Goal: Task Accomplishment & Management: Manage account settings

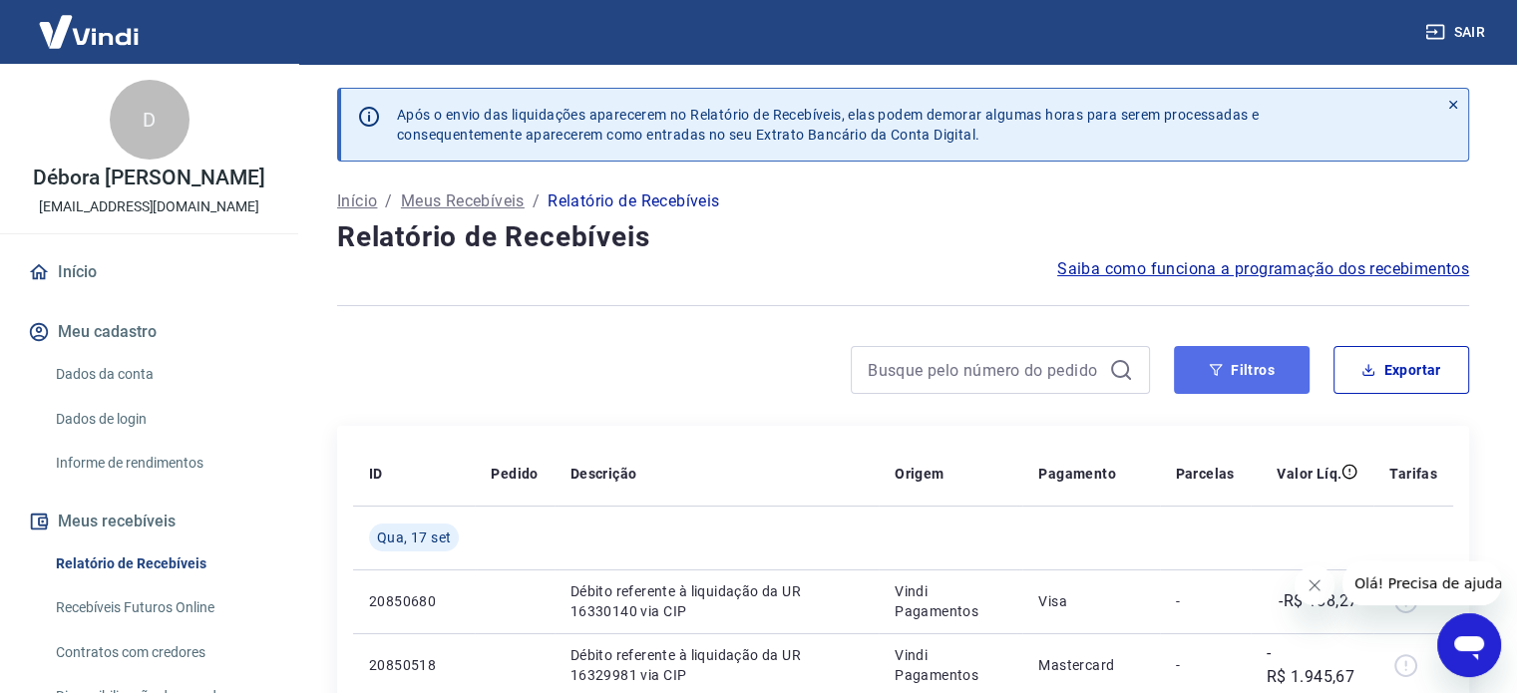
click at [1225, 370] on button "Filtros" at bounding box center [1242, 370] width 136 height 48
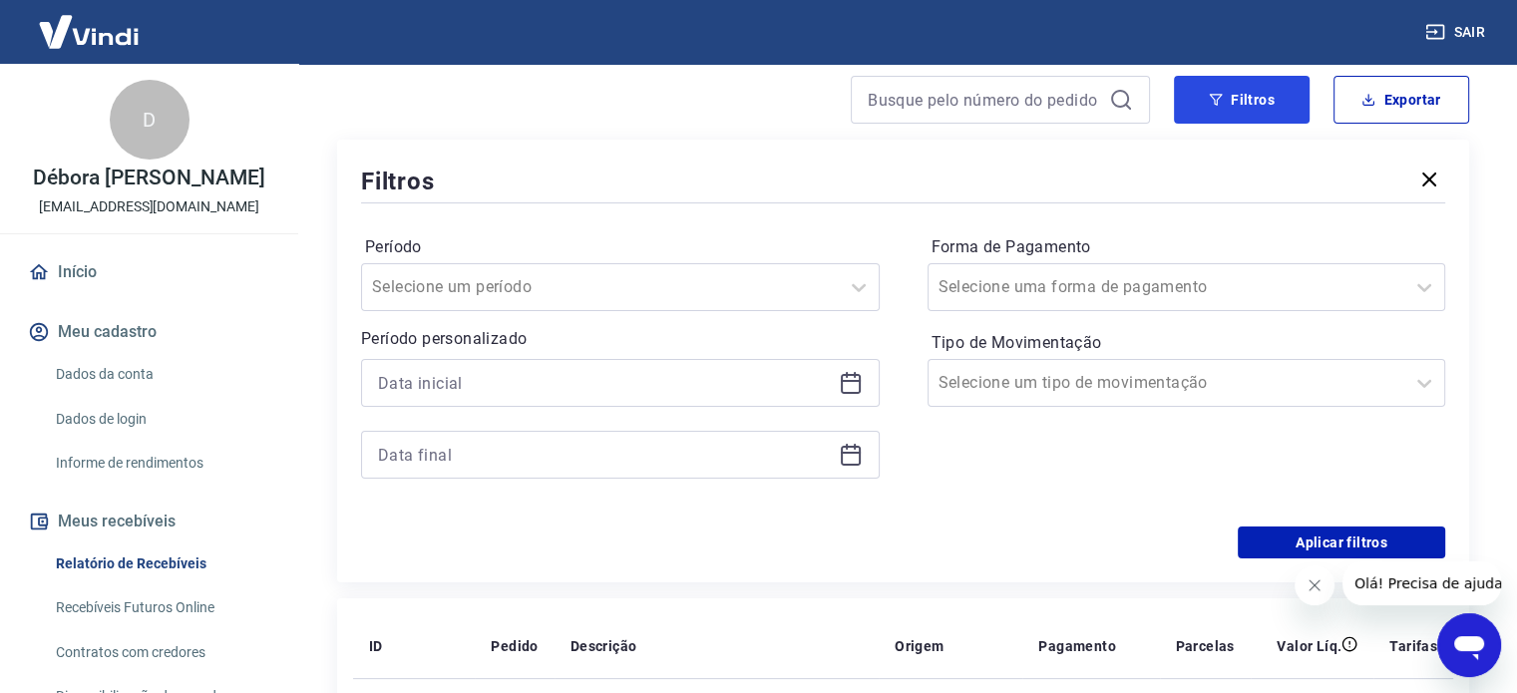
scroll to position [299, 0]
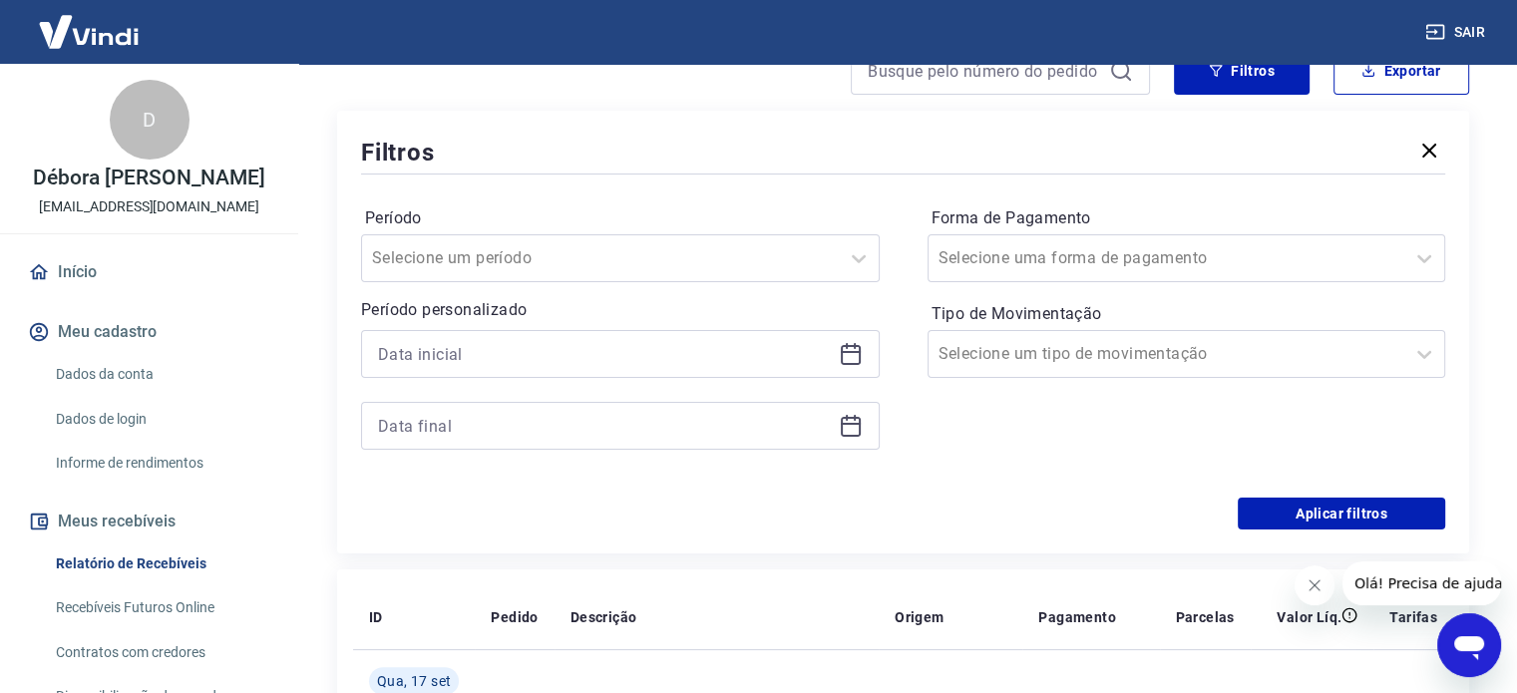
click at [855, 342] on icon at bounding box center [851, 354] width 24 height 24
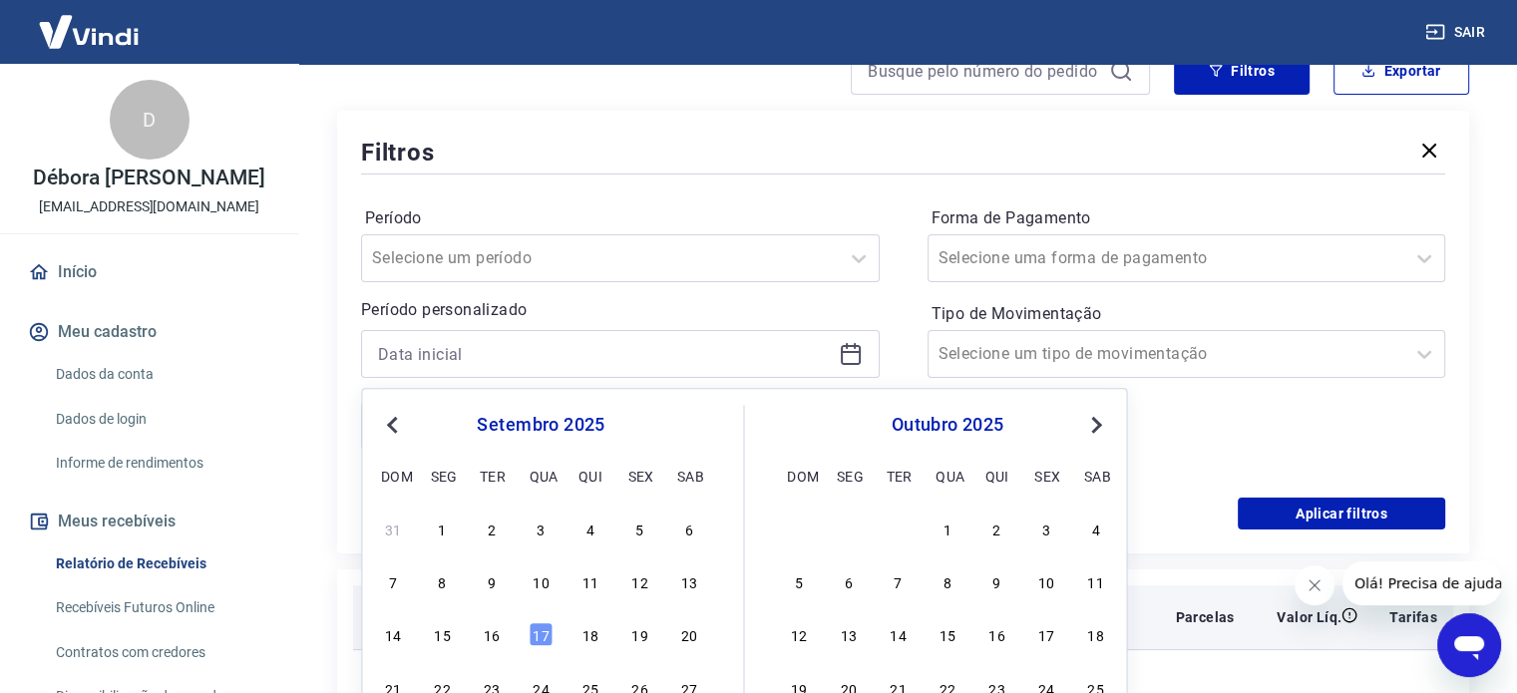
click at [540, 584] on div "10" at bounding box center [541, 581] width 24 height 24
type input "10/09/2025"
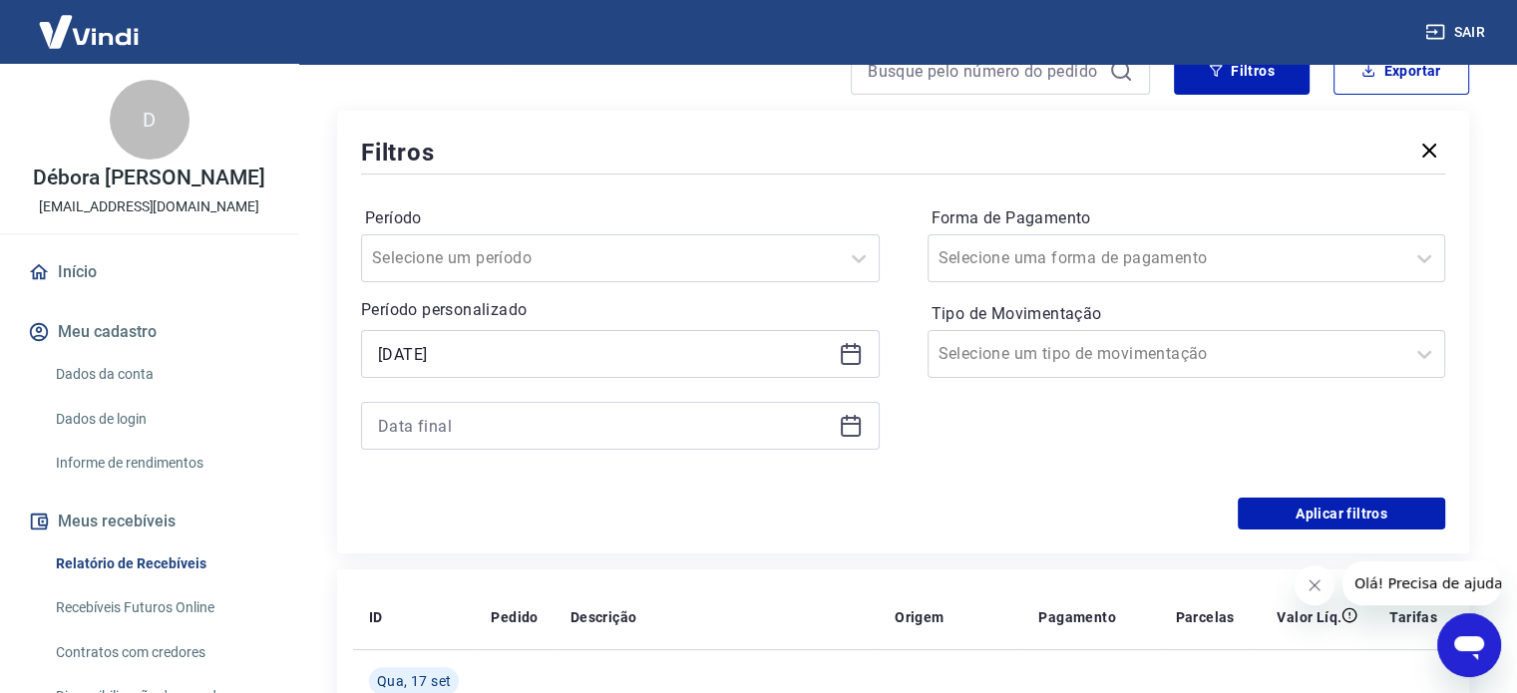
click at [850, 428] on icon at bounding box center [851, 426] width 24 height 24
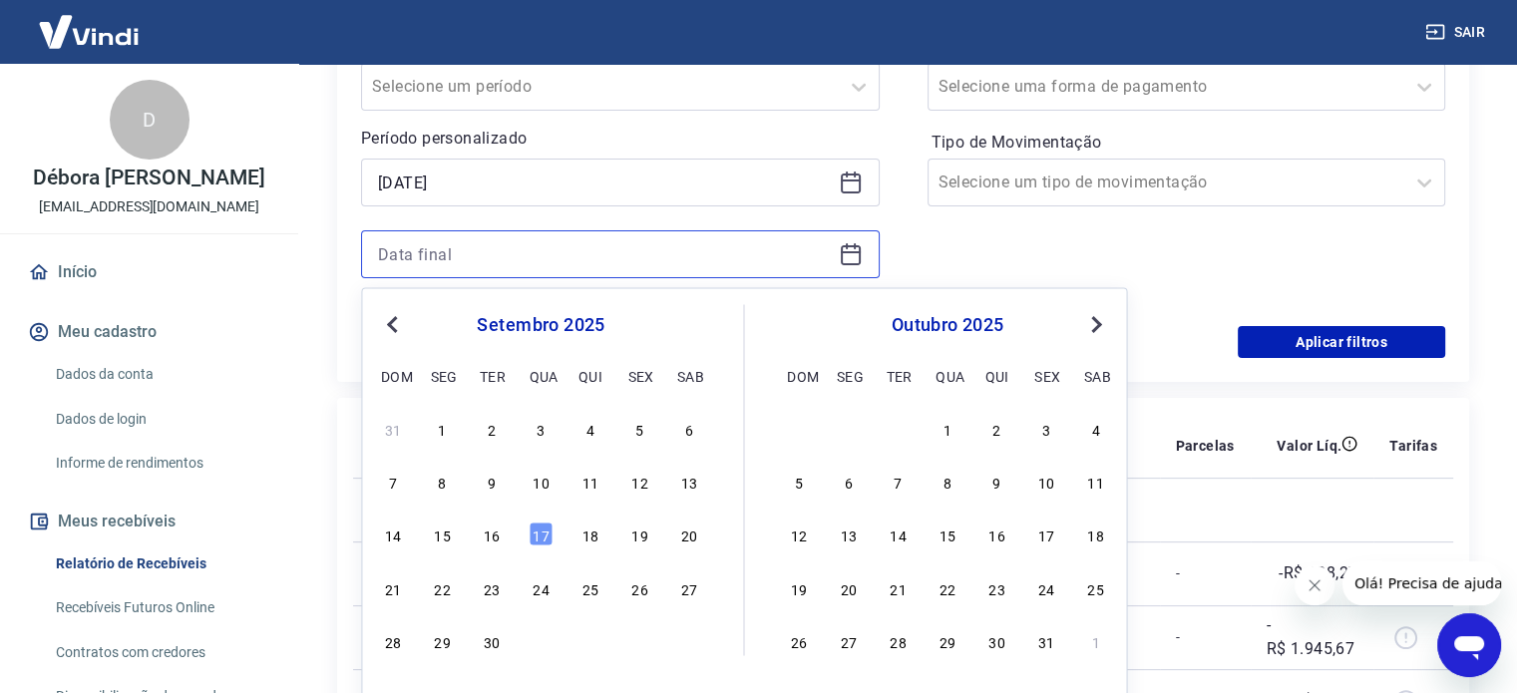
scroll to position [499, 0]
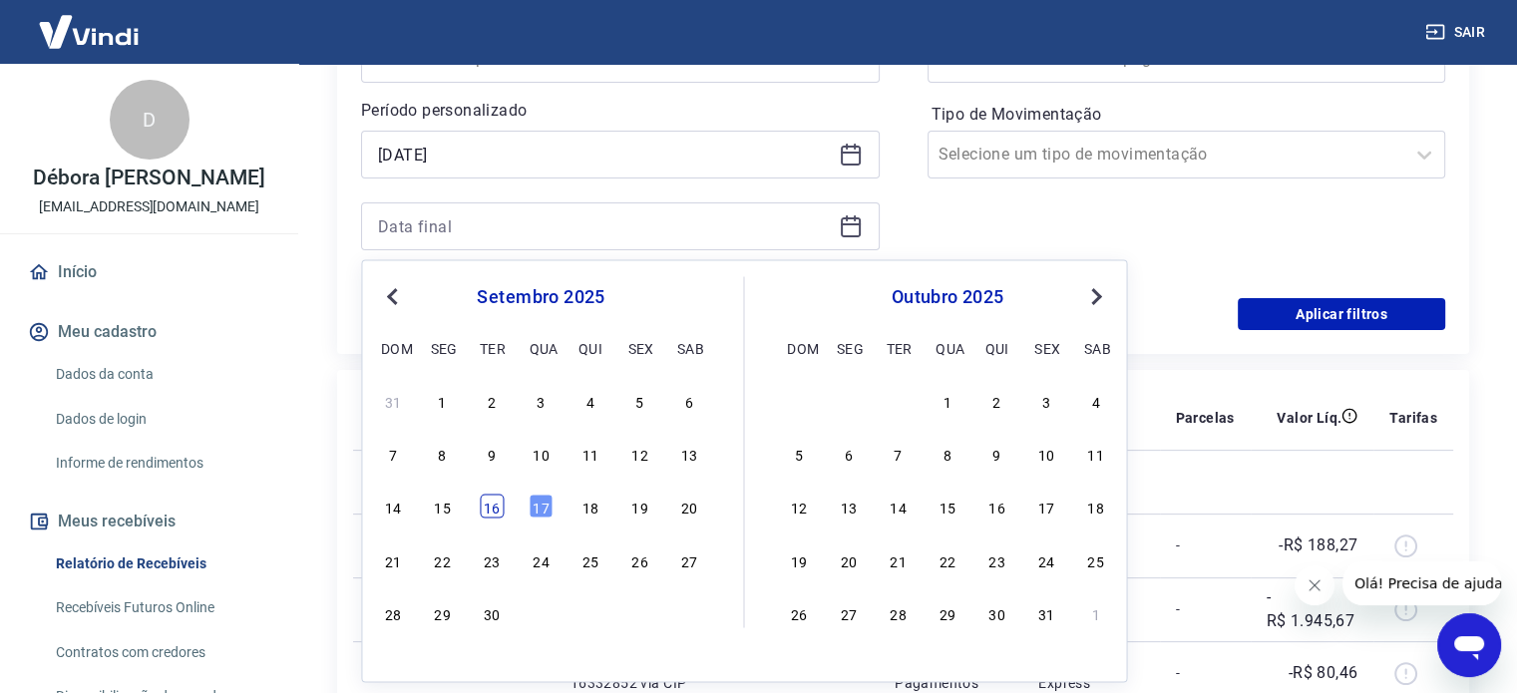
click at [493, 507] on div "16" at bounding box center [492, 507] width 24 height 24
type input "16/09/2025"
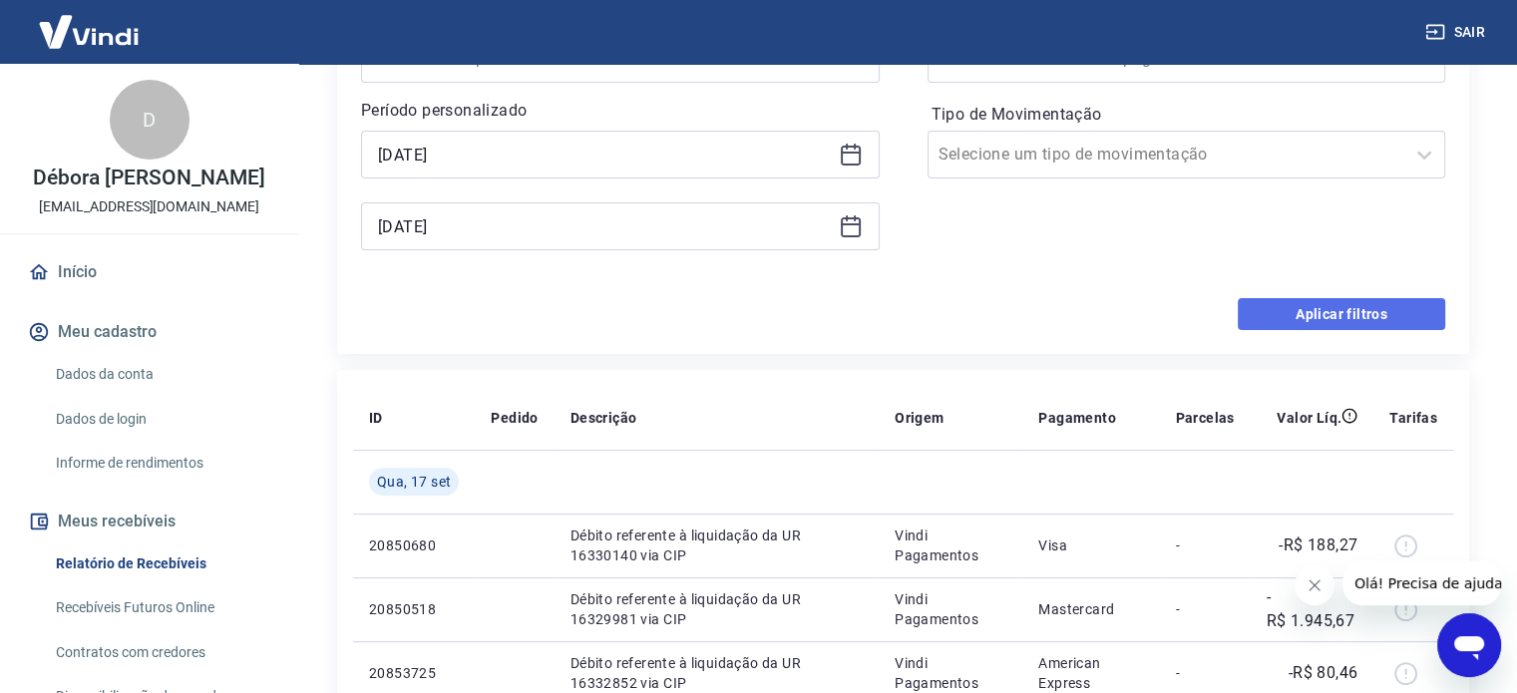
click at [1303, 314] on button "Aplicar filtros" at bounding box center [1341, 314] width 207 height 32
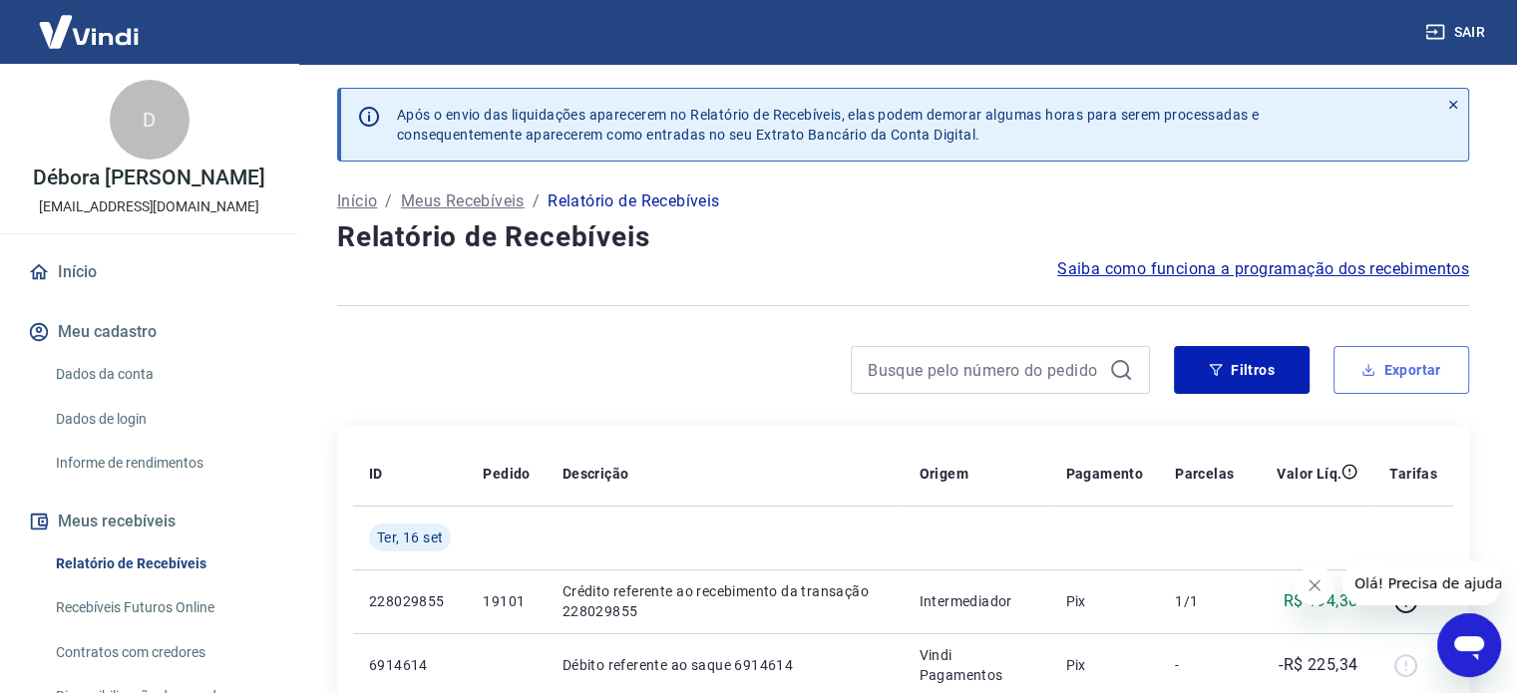
click at [1397, 366] on button "Exportar" at bounding box center [1401, 370] width 136 height 48
type input "10/09/2025"
type input "16/09/2025"
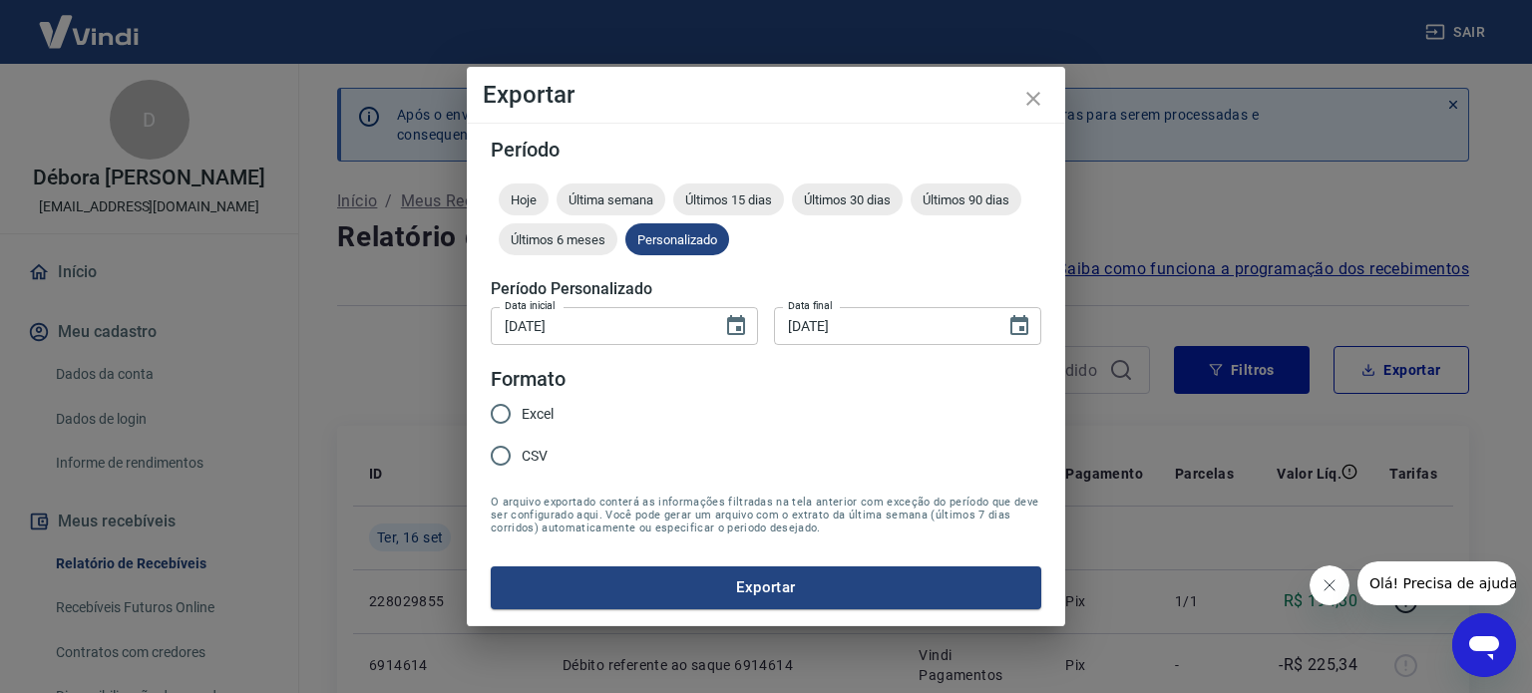
click at [500, 456] on input "CSV" at bounding box center [501, 456] width 42 height 42
radio input "true"
click at [663, 593] on button "Exportar" at bounding box center [766, 587] width 551 height 42
